Goal: Communication & Community: Answer question/provide support

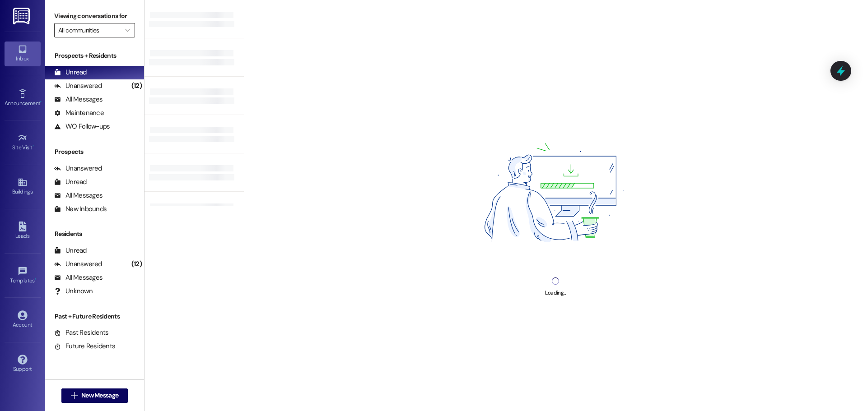
click at [82, 31] on input "All communities" at bounding box center [89, 30] width 62 height 14
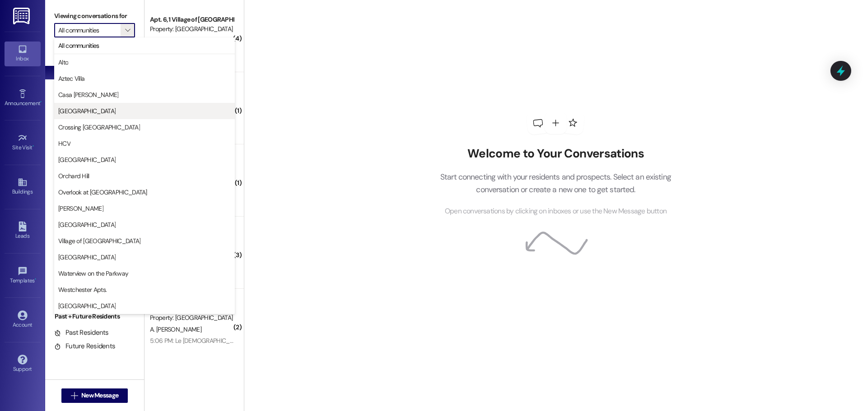
click at [75, 107] on span "[GEOGRAPHIC_DATA]" at bounding box center [86, 111] width 57 height 9
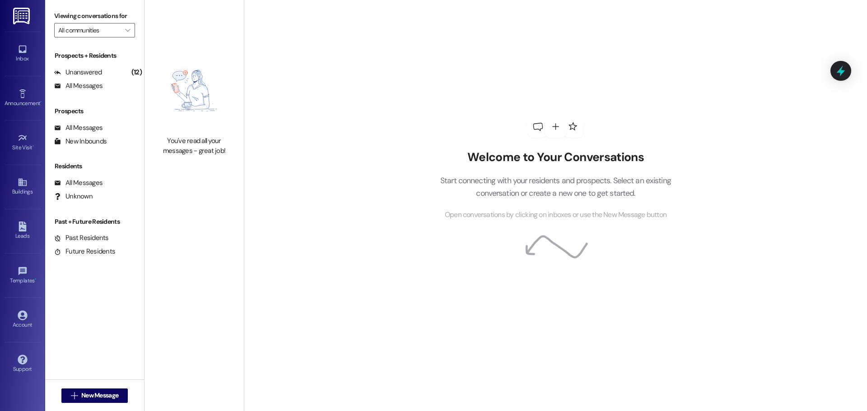
type input "[GEOGRAPHIC_DATA]"
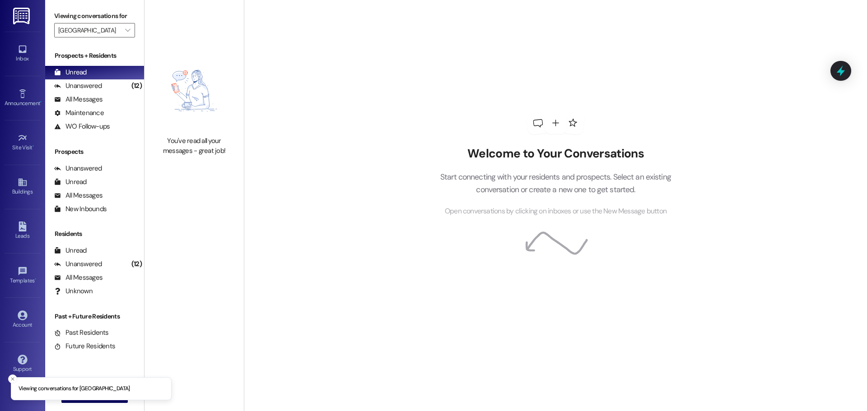
click at [23, 12] on img at bounding box center [22, 16] width 19 height 17
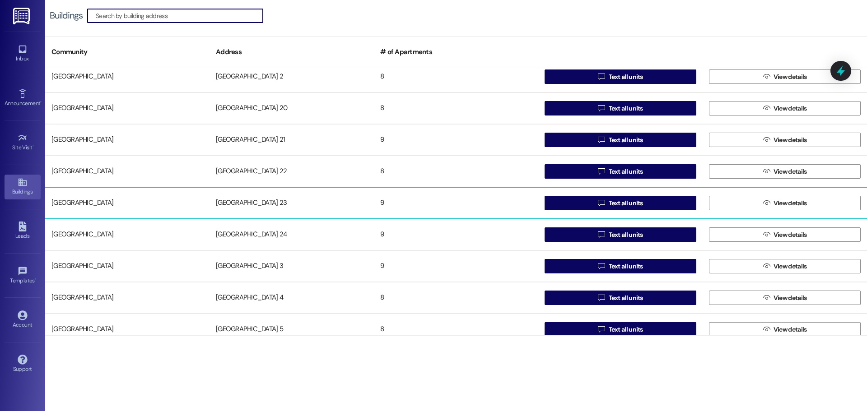
scroll to position [452, 0]
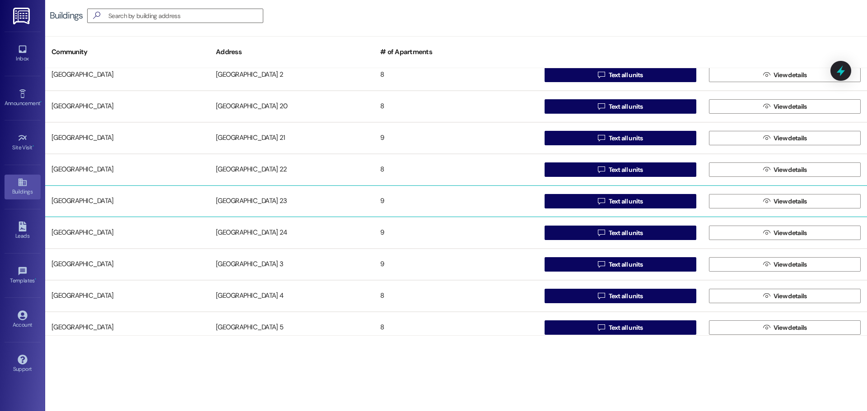
click at [244, 201] on div "[GEOGRAPHIC_DATA] 23" at bounding box center [292, 201] width 164 height 18
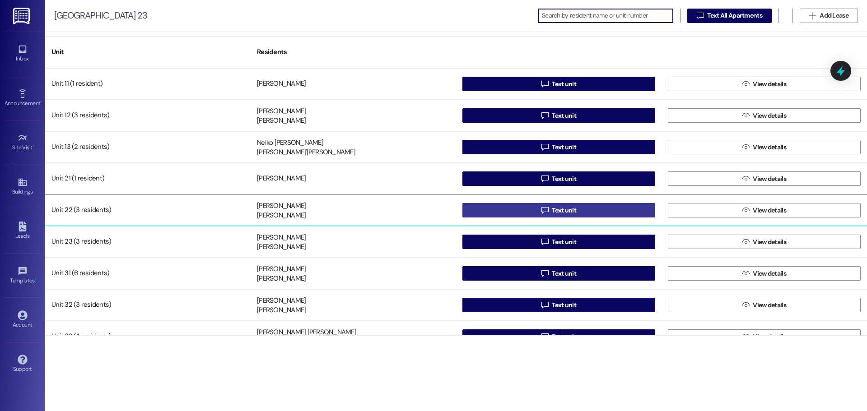
click at [504, 210] on button " Text unit" at bounding box center [558, 210] width 193 height 14
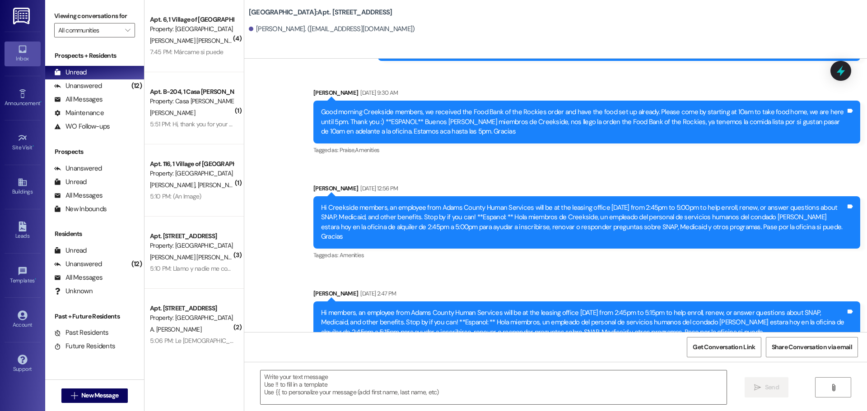
scroll to position [8215, 0]
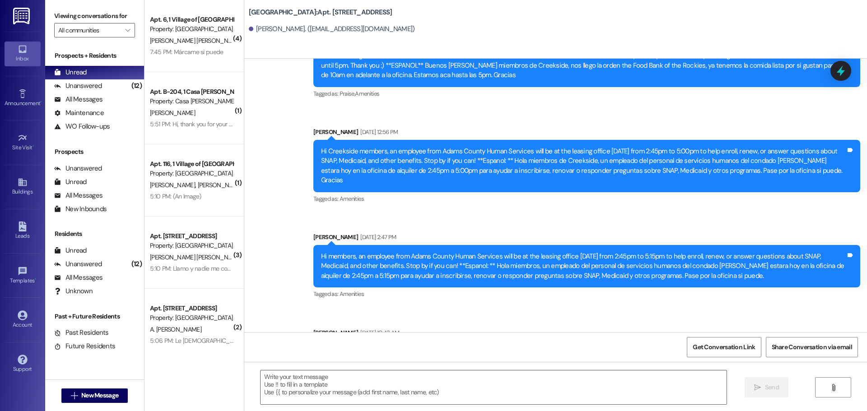
click at [598, 348] on div "Hello. The window installer would like to replace your broken window [DATE][DAT…" at bounding box center [583, 357] width 525 height 19
drag, startPoint x: 596, startPoint y: 313, endPoint x: 312, endPoint y: 294, distance: 284.7
click at [313, 341] on div "Hello. The window installer would like to replace your broken window [DATE][DAT…" at bounding box center [586, 357] width 547 height 33
copy div "Hello. The window installer would like to replace your broken window [DATE][DAT…"
click at [298, 374] on textarea at bounding box center [494, 388] width 466 height 34
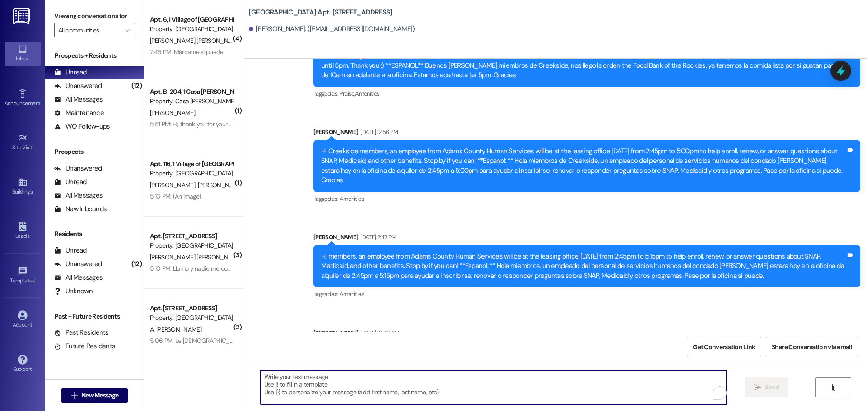
paste textarea "Hello. The window installer would like to replace your broken window [DATE][DAT…"
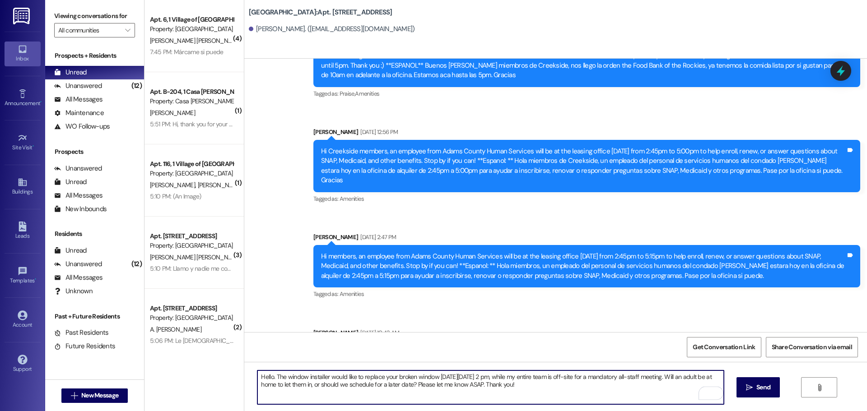
click at [267, 378] on textarea "Hello. The window installer would like to replace your broken window [DATE][DAT…" at bounding box center [490, 388] width 466 height 34
type textarea "Hi [PERSON_NAME]. I am just following up on my prior message, sent on [DATE]. T…"
click at [746, 389] on icon "" at bounding box center [749, 387] width 7 height 7
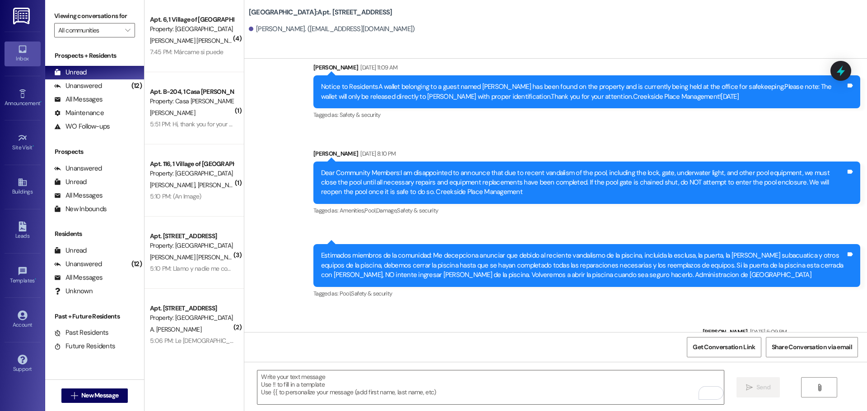
scroll to position [8288, 0]
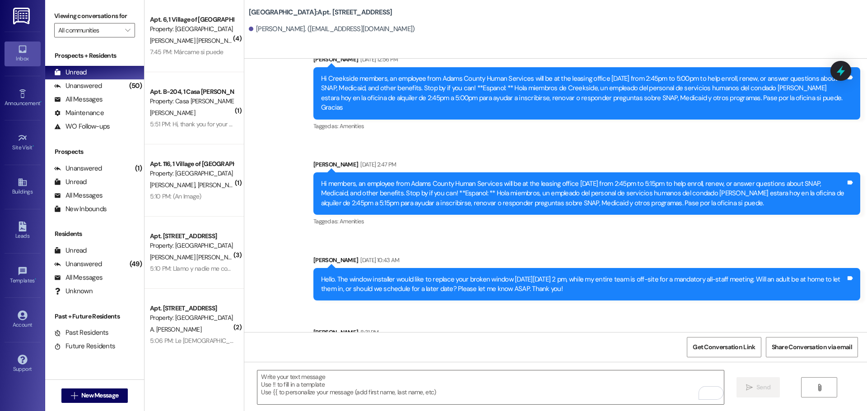
drag, startPoint x: 315, startPoint y: 229, endPoint x: 591, endPoint y: 241, distance: 276.2
click at [591, 275] on div "Hello. The window installer would like to replace your broken window [DATE][DAT…" at bounding box center [583, 284] width 525 height 19
copy div "Hello. The window installer would like to replace your broken window [DATE][DAT…"
